Goal: Information Seeking & Learning: Learn about a topic

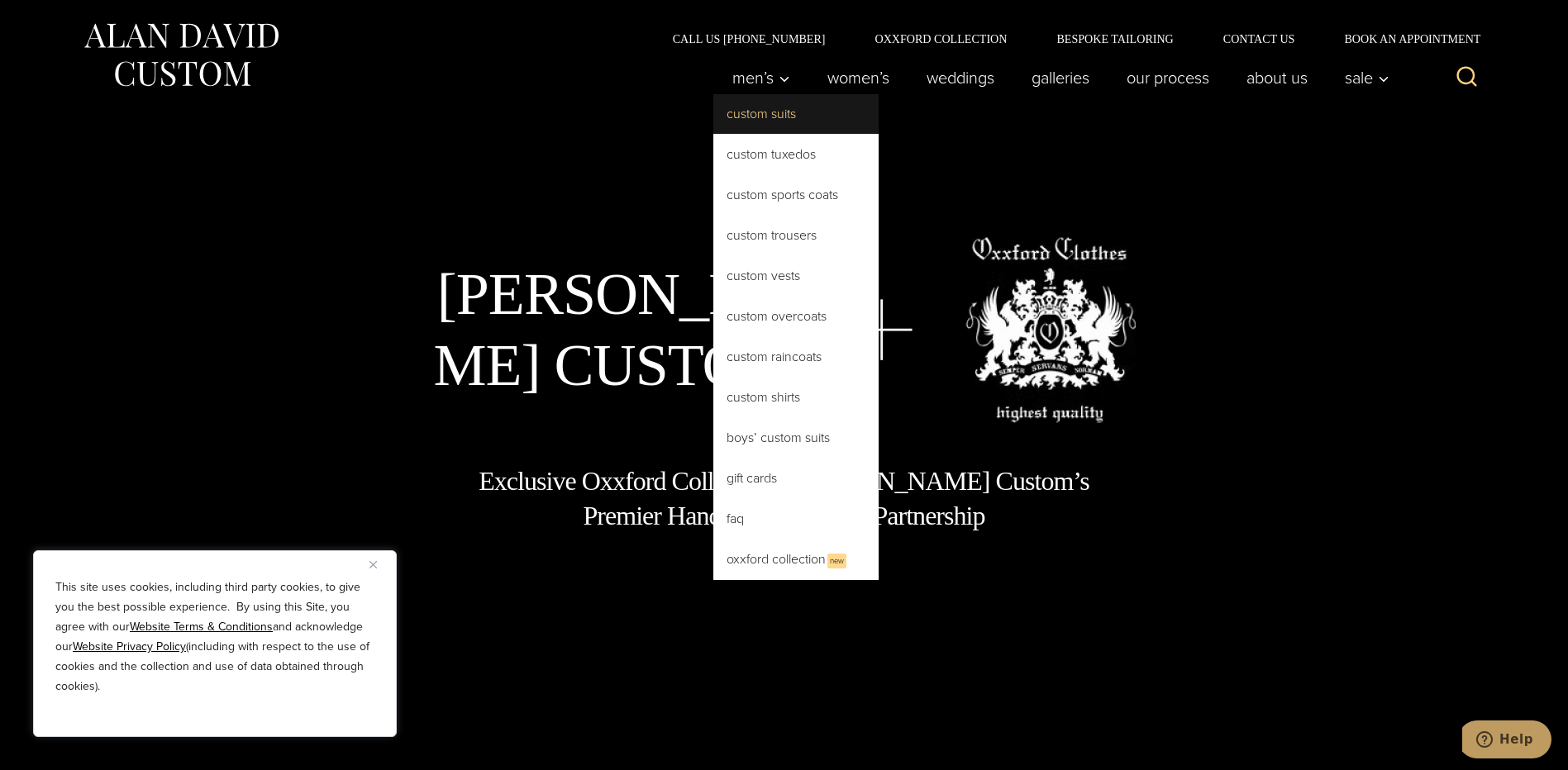
click at [767, 115] on link "Custom Suits" at bounding box center [796, 114] width 165 height 40
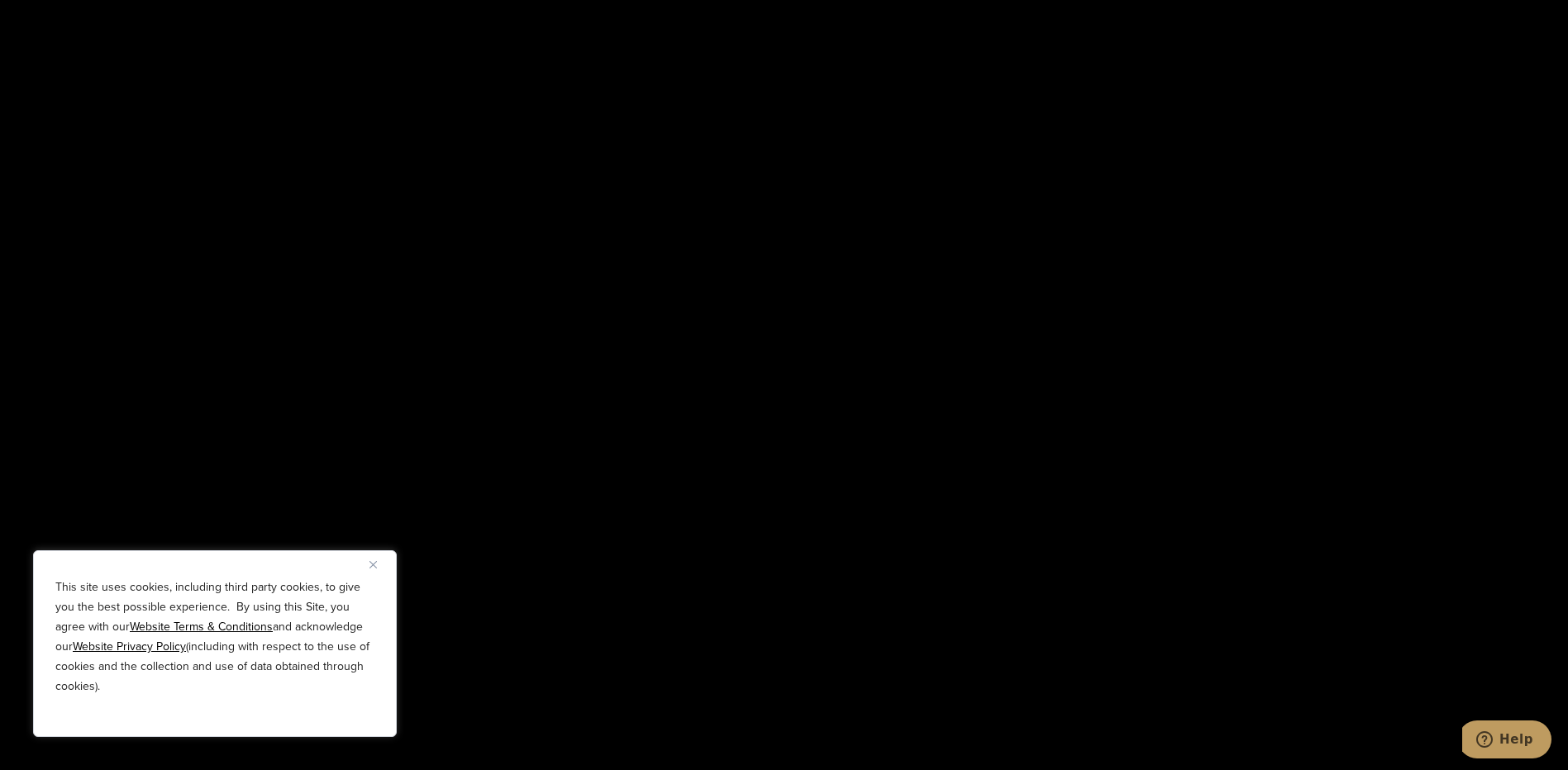
scroll to position [3471, 0]
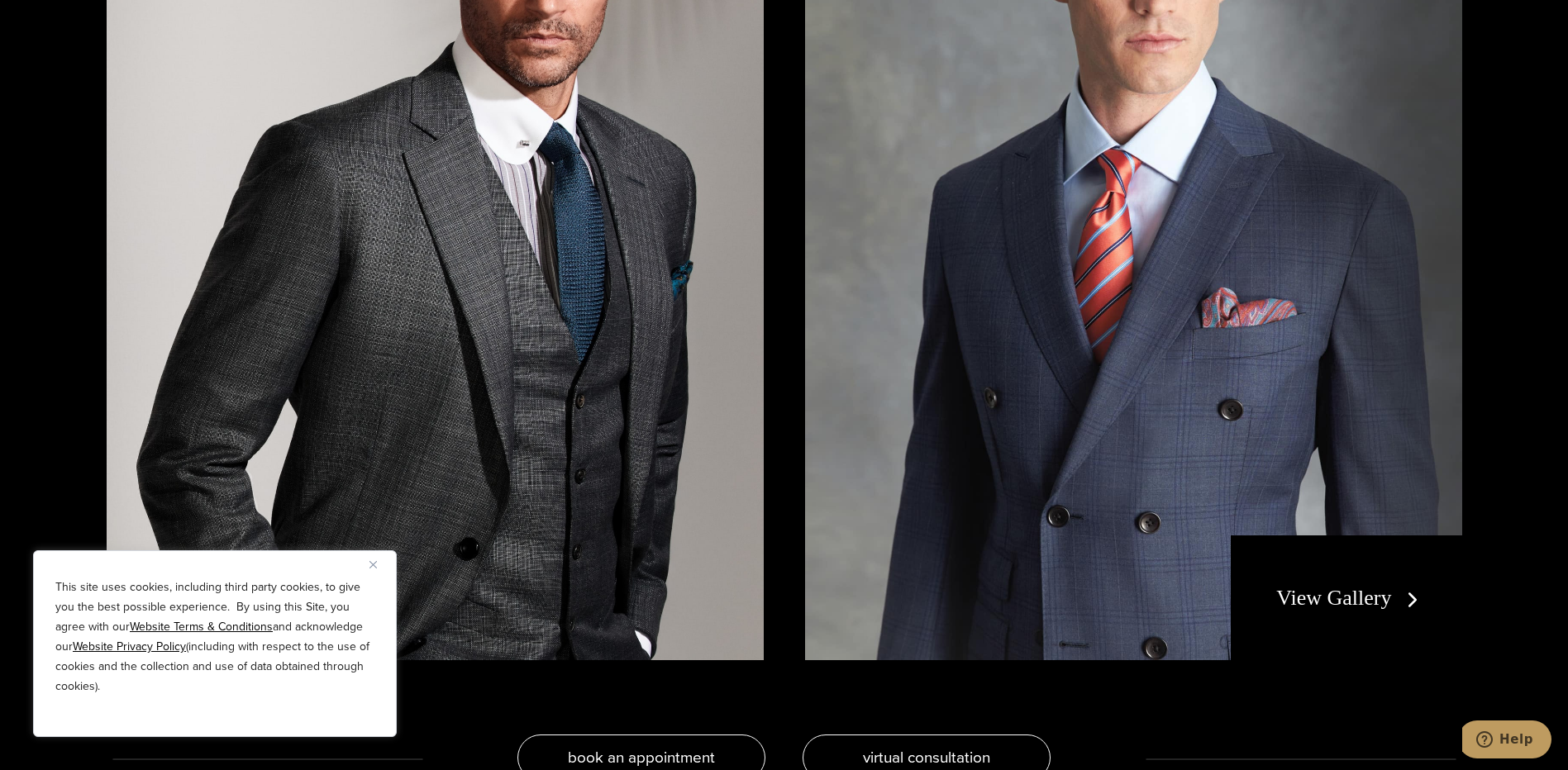
click at [1318, 603] on link "View Gallery" at bounding box center [1349, 598] width 148 height 24
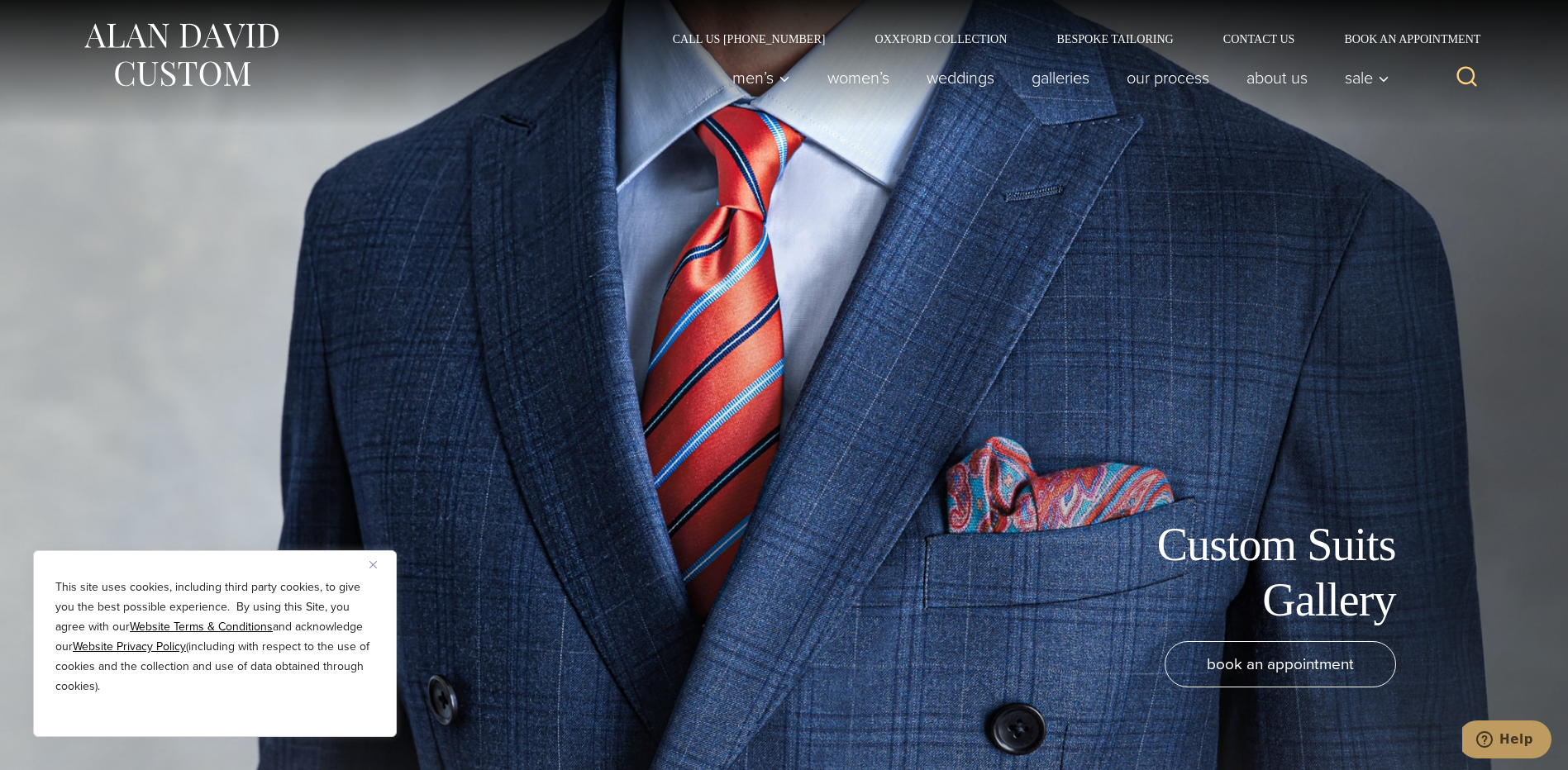
click at [378, 558] on button "Close" at bounding box center [380, 564] width 20 height 20
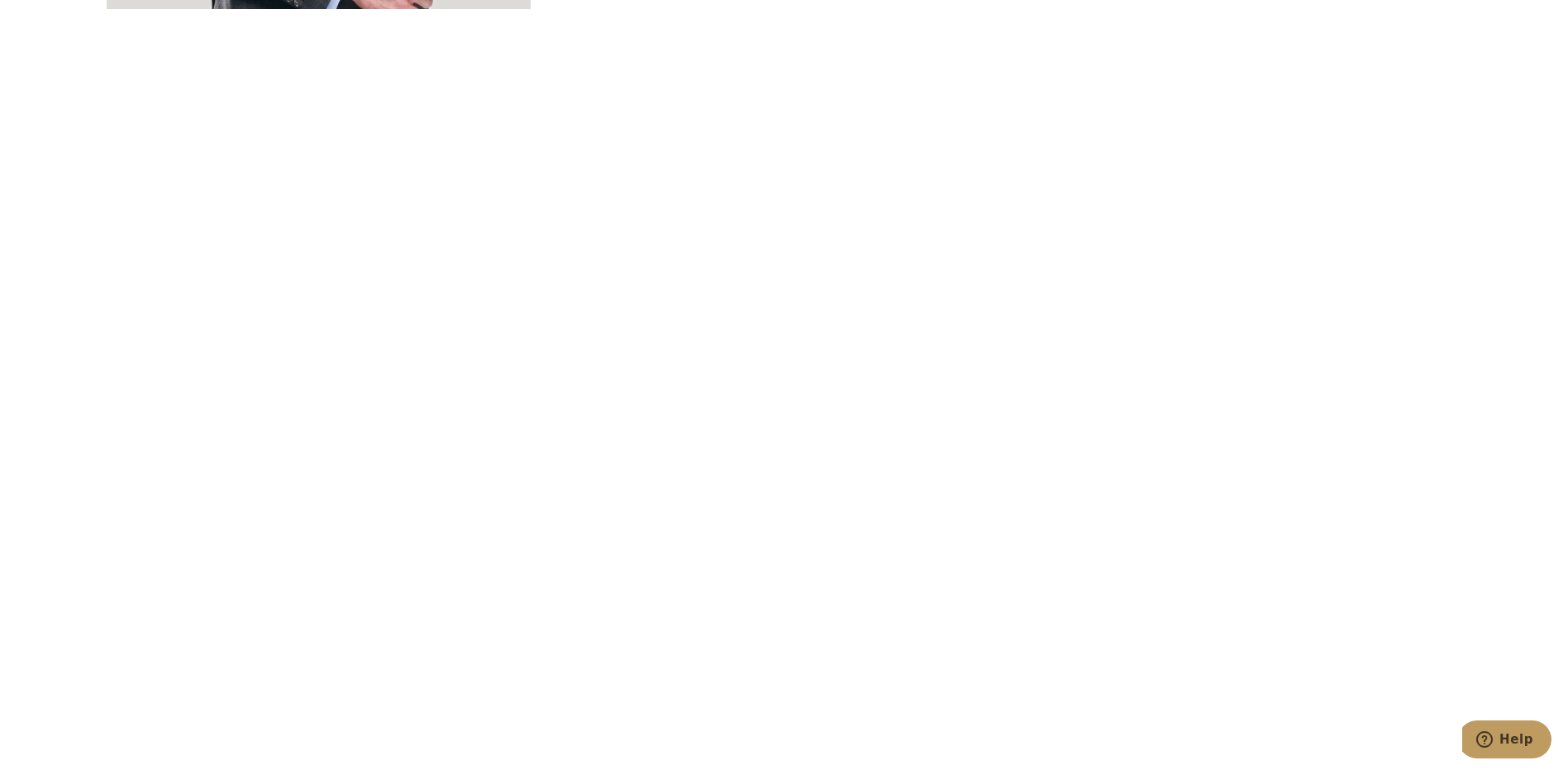
scroll to position [6365, 0]
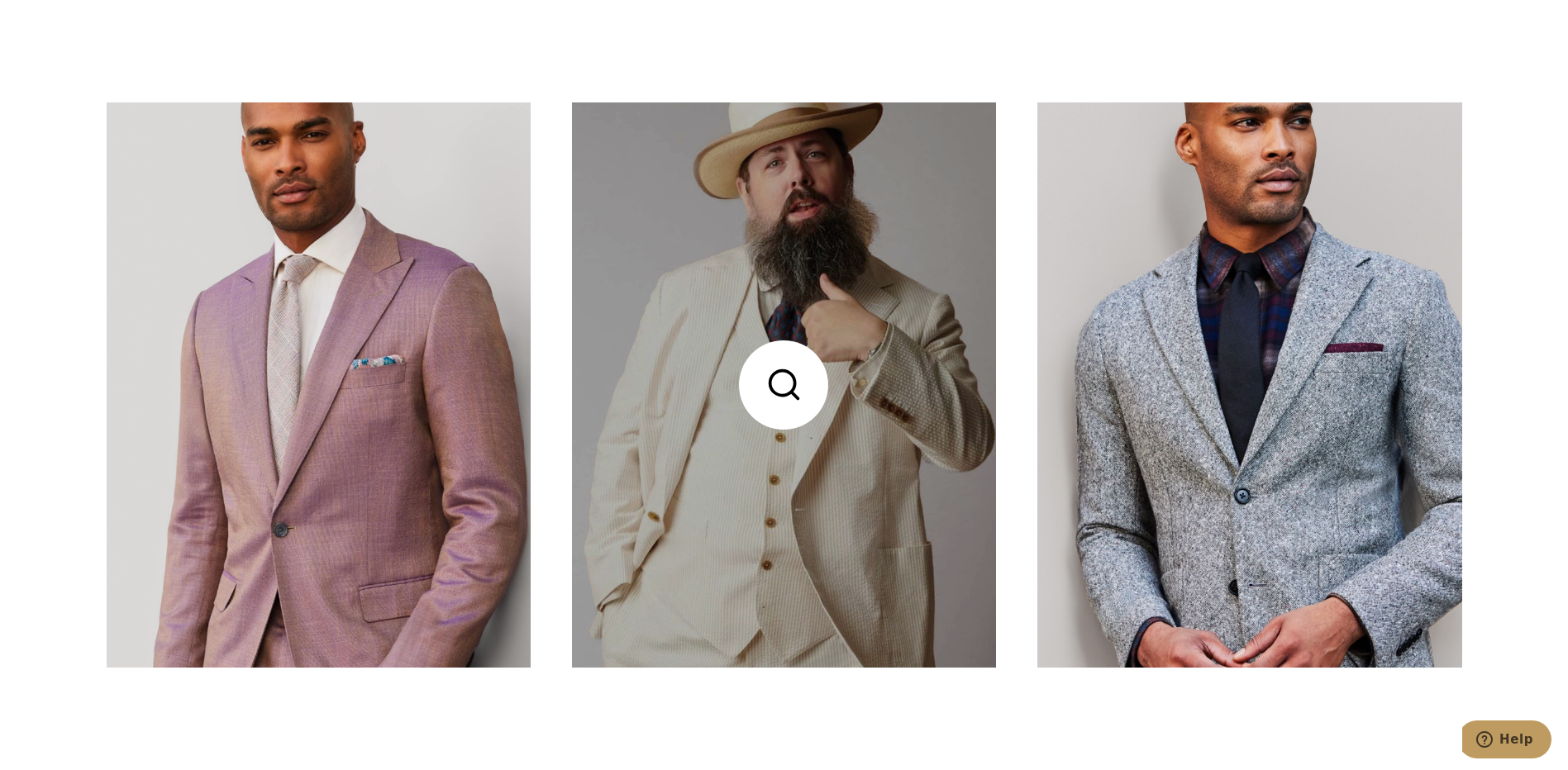
click at [780, 372] on link at bounding box center [784, 385] width 424 height 565
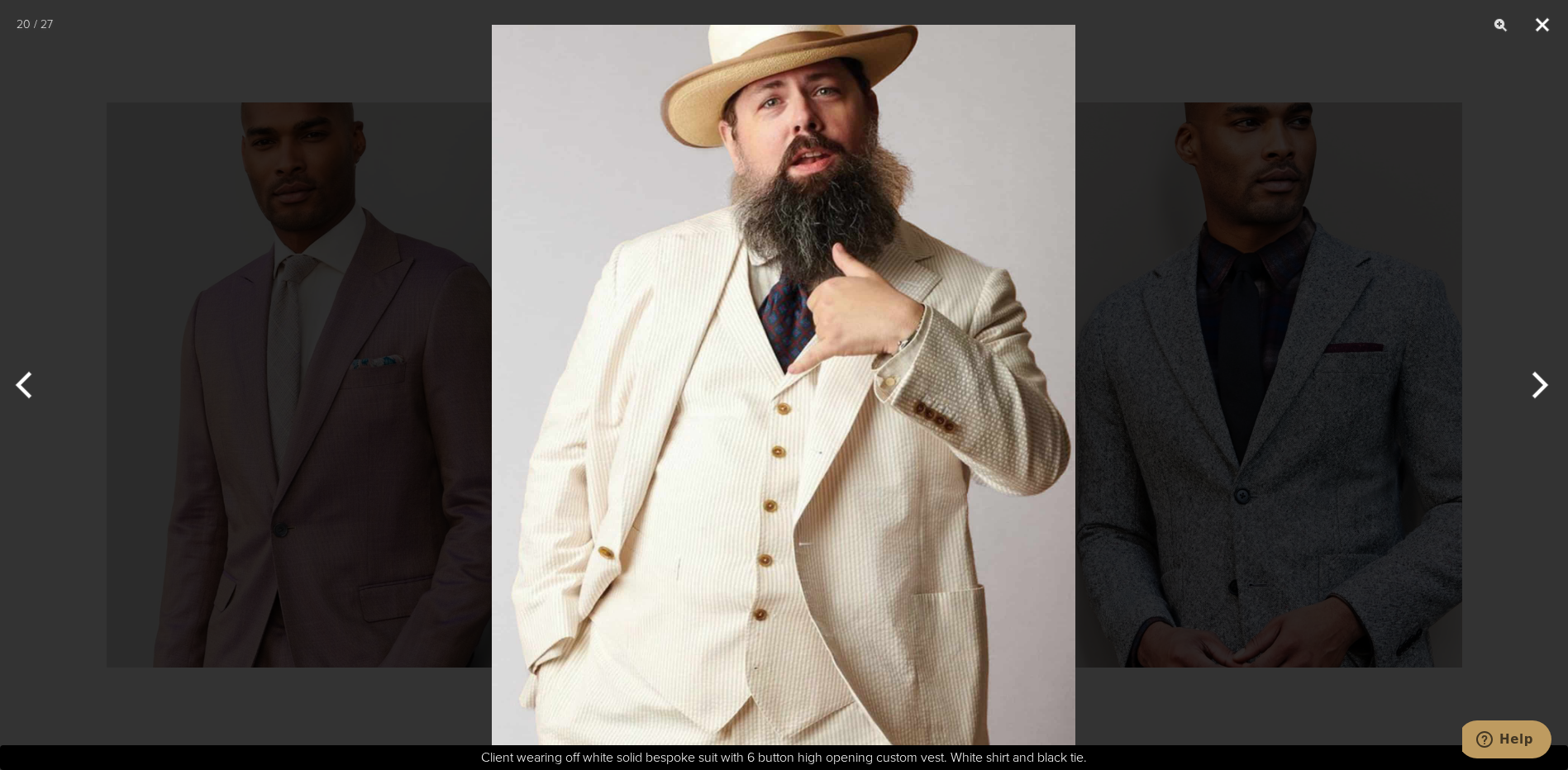
click at [1537, 25] on button "Close" at bounding box center [1543, 25] width 42 height 50
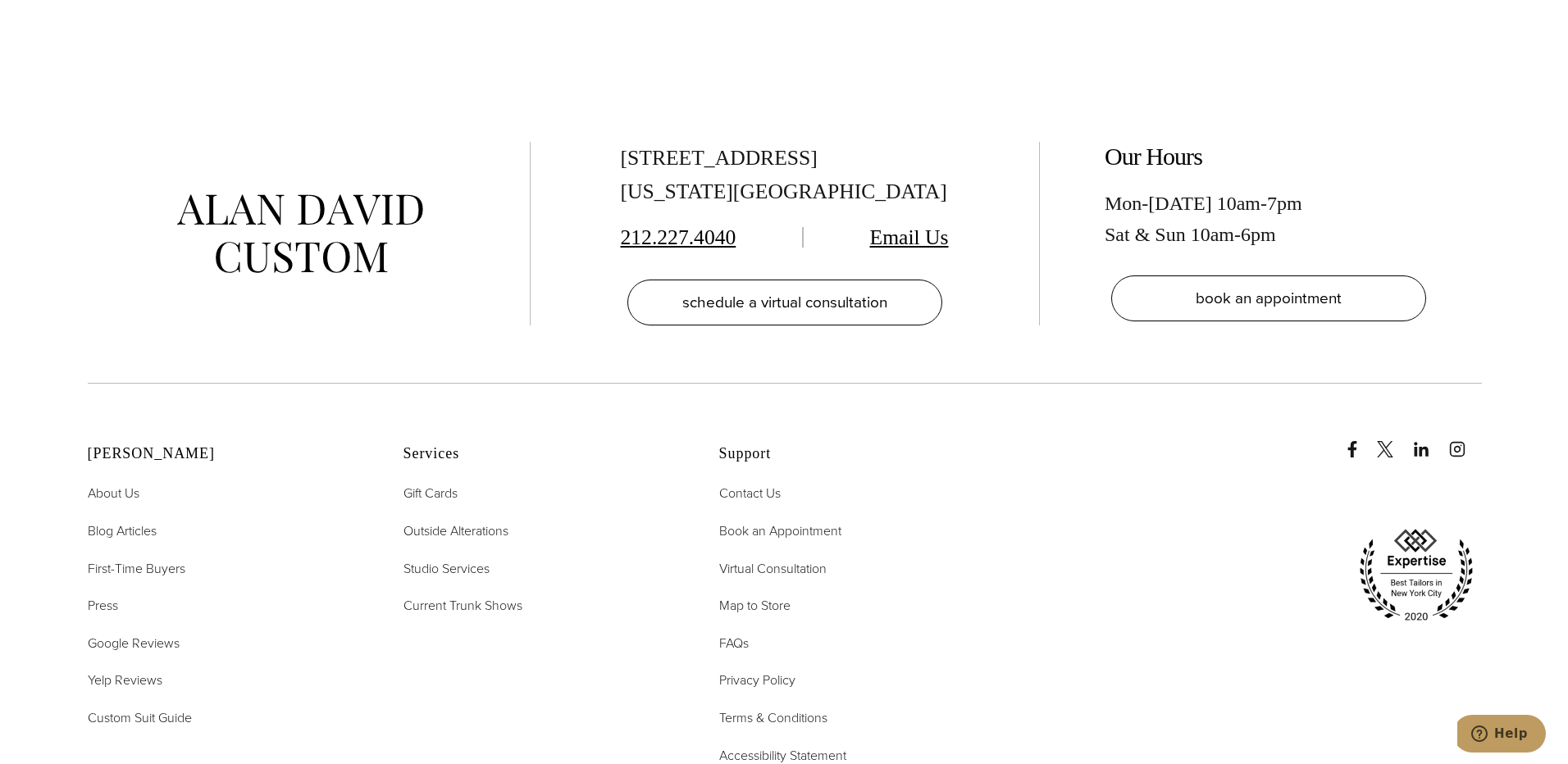
scroll to position [9349, 0]
